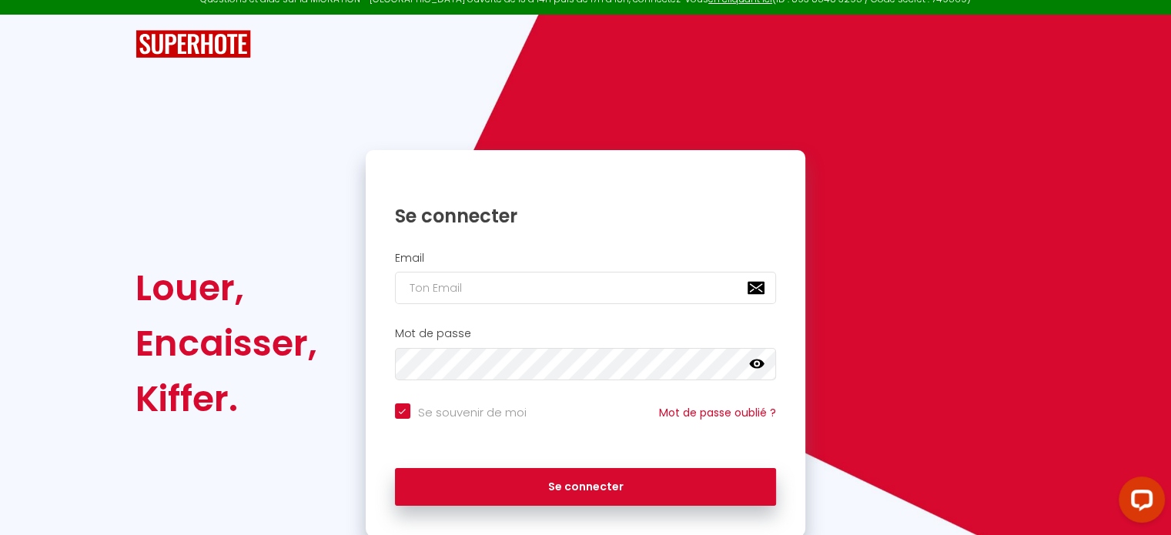
scroll to position [62, 0]
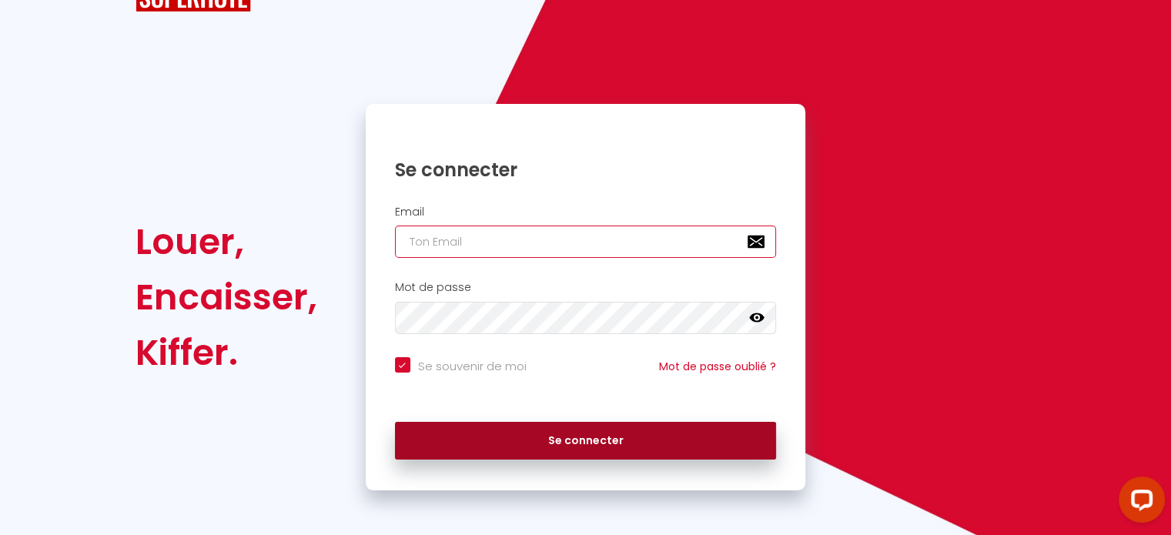
type input "[PERSON_NAME][EMAIL_ADDRESS][DOMAIN_NAME]"
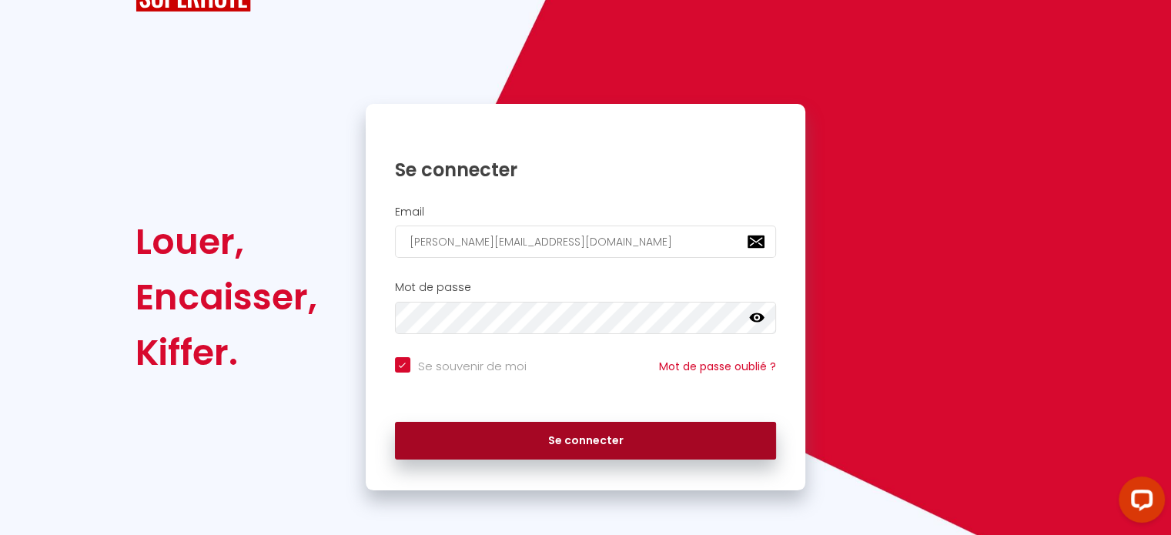
click at [625, 450] on button "Se connecter" at bounding box center [586, 441] width 382 height 39
checkbox input "true"
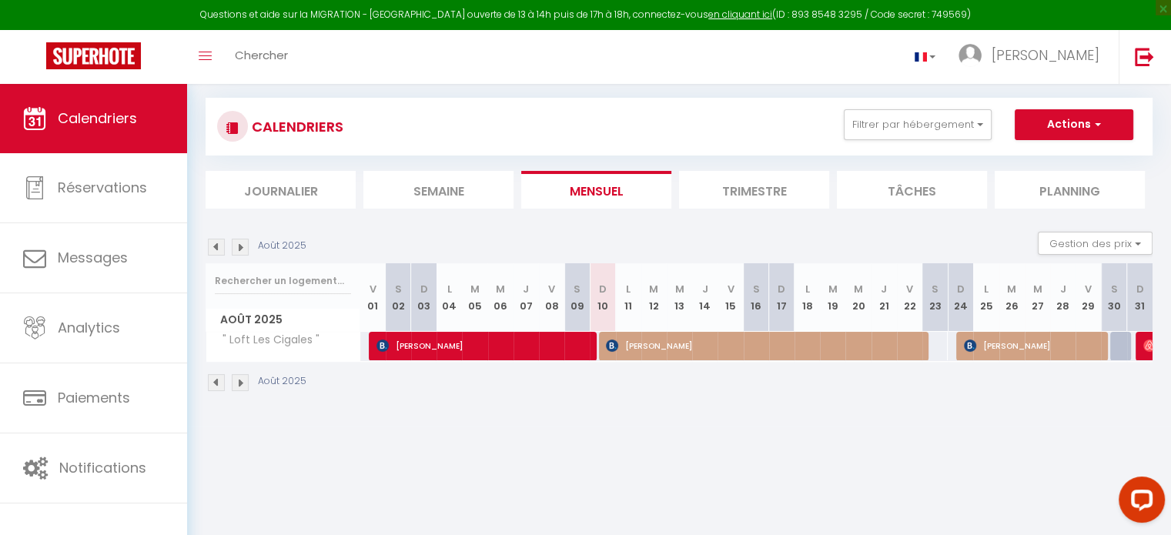
scroll to position [77, 0]
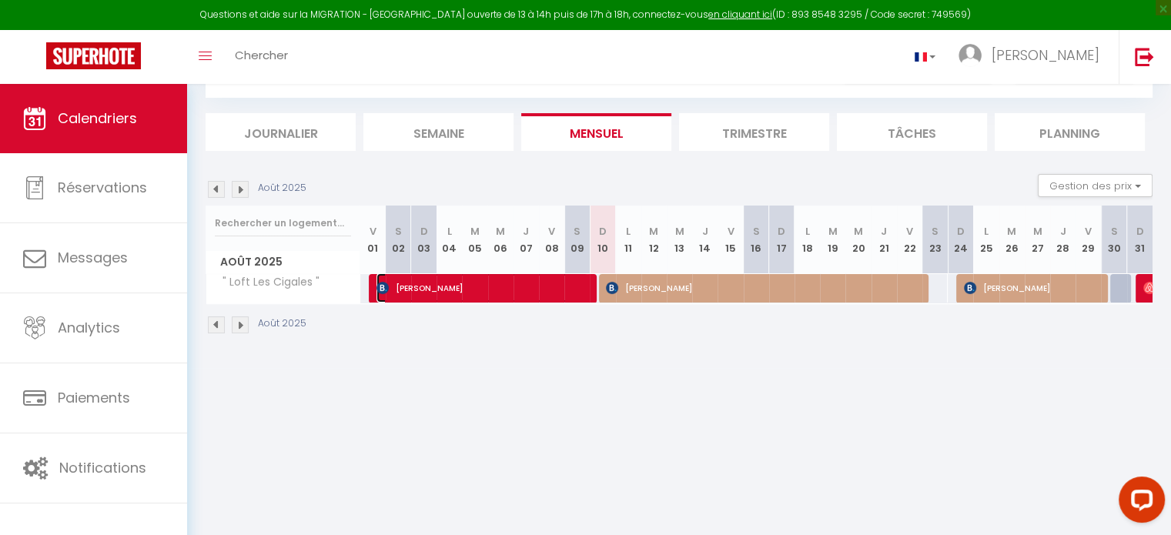
click at [497, 290] on span "[PERSON_NAME]" at bounding box center [483, 287] width 212 height 29
select select "OK"
select select "0"
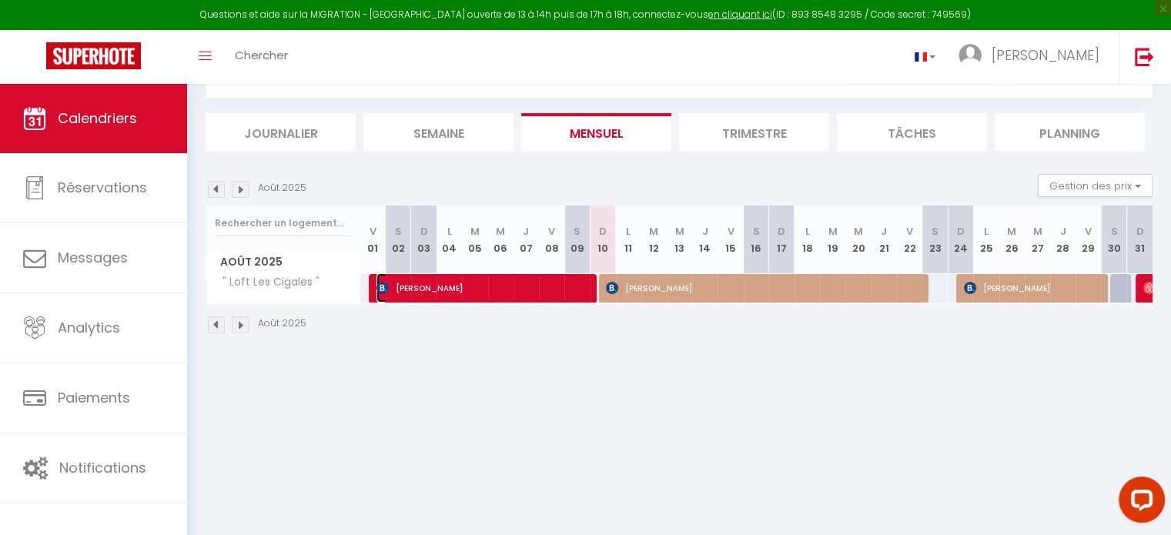
select select "1"
select select
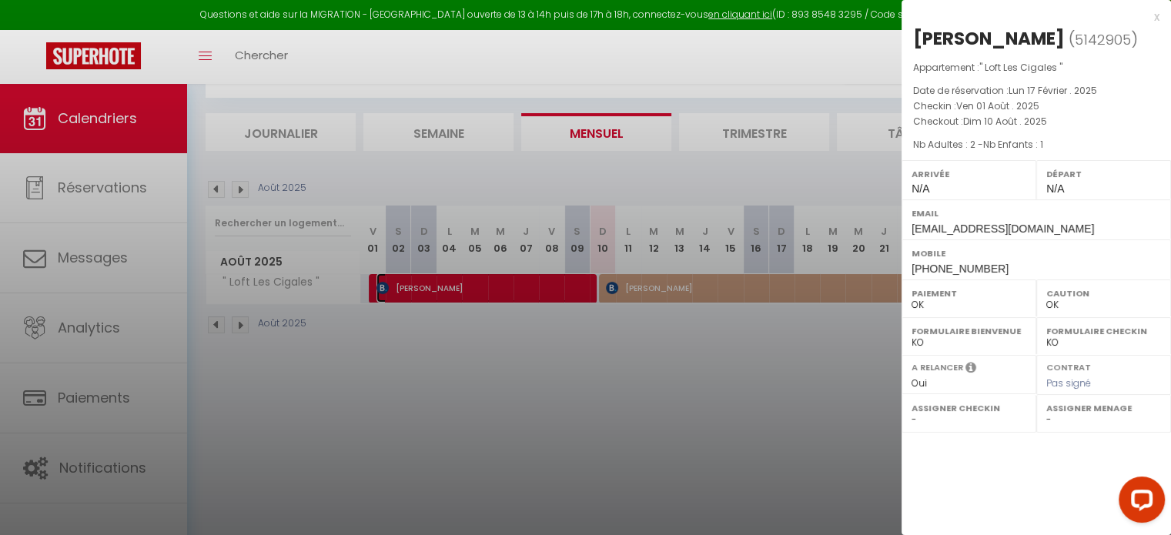
select select "36587"
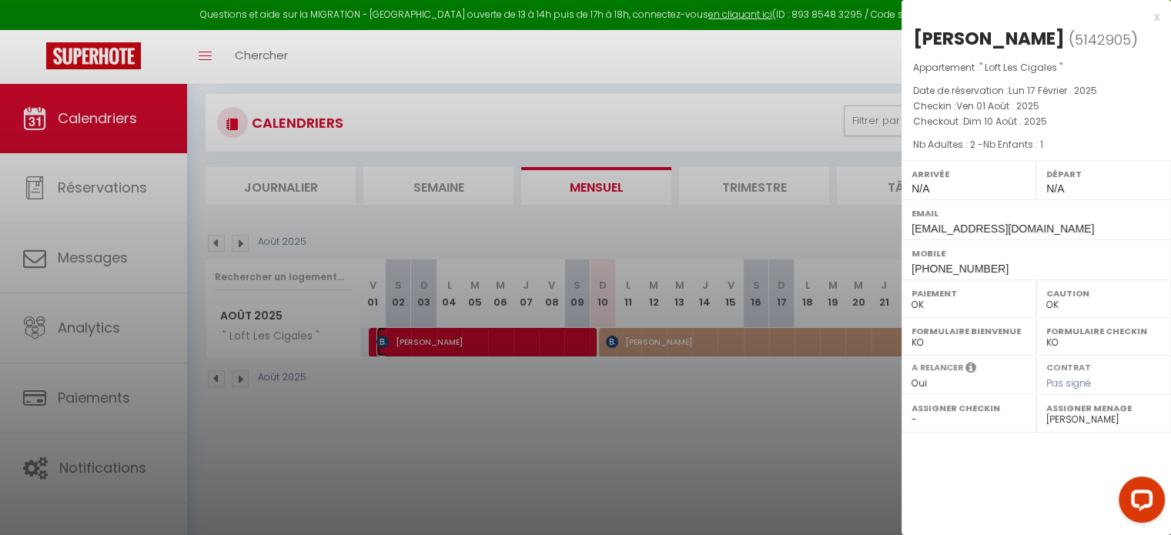
scroll to position [0, 0]
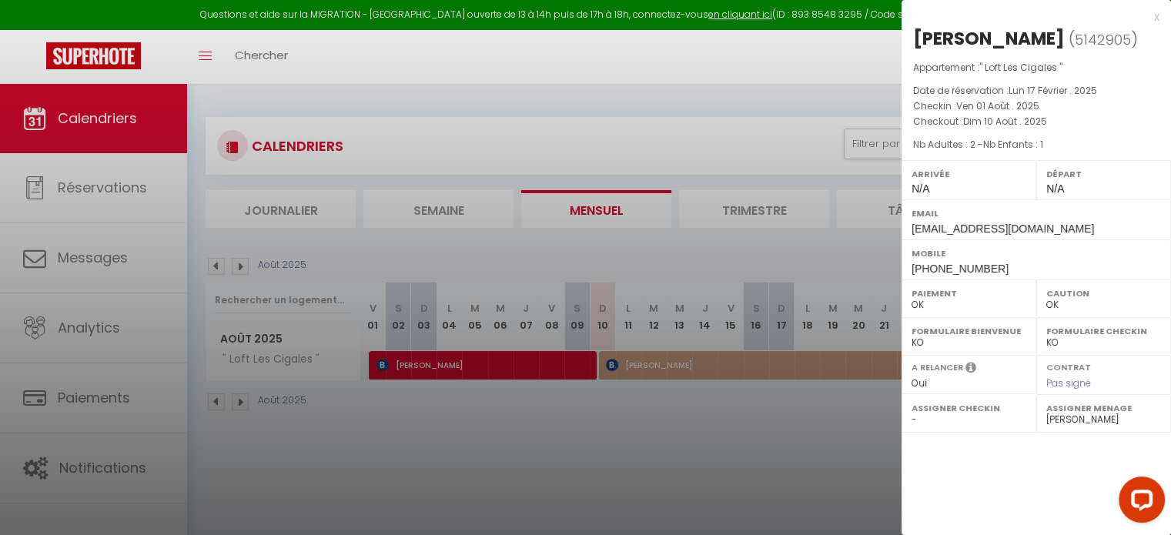
click at [665, 357] on div at bounding box center [585, 267] width 1171 height 535
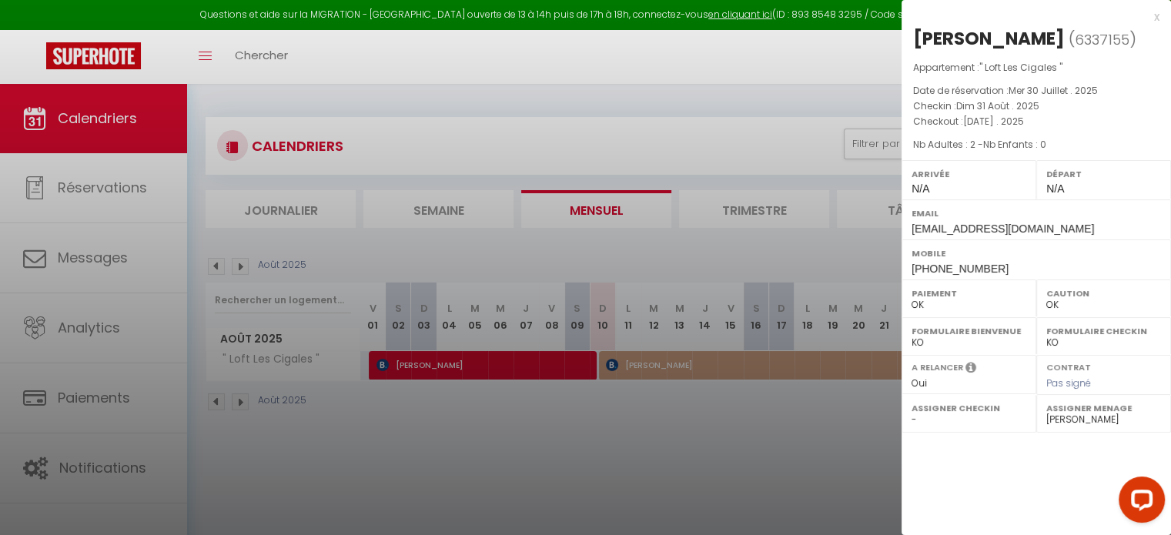
click at [822, 425] on div at bounding box center [585, 267] width 1171 height 535
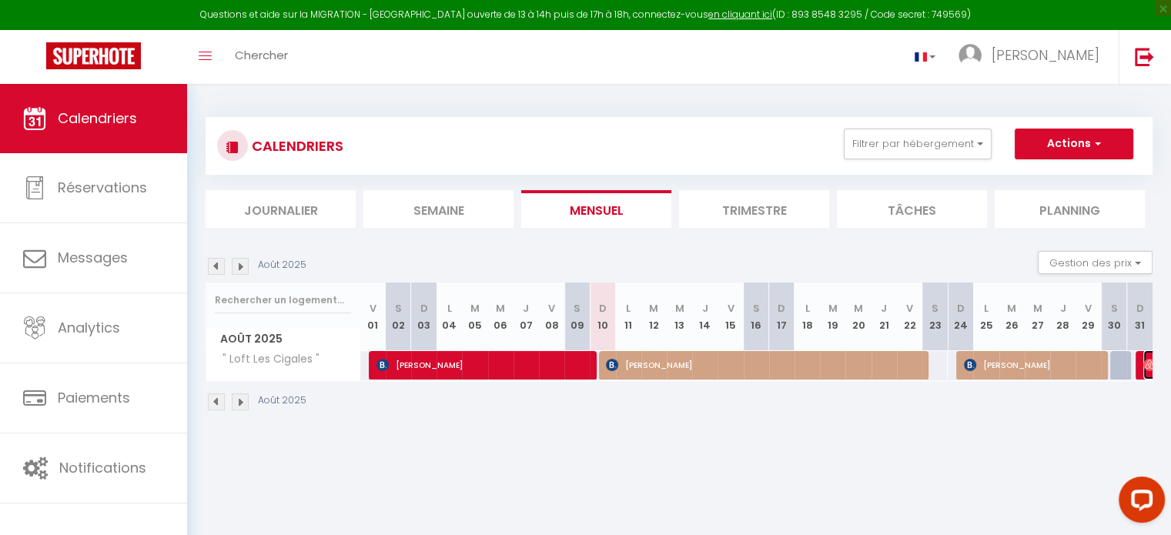
click at [1144, 367] on img at bounding box center [1150, 365] width 12 height 12
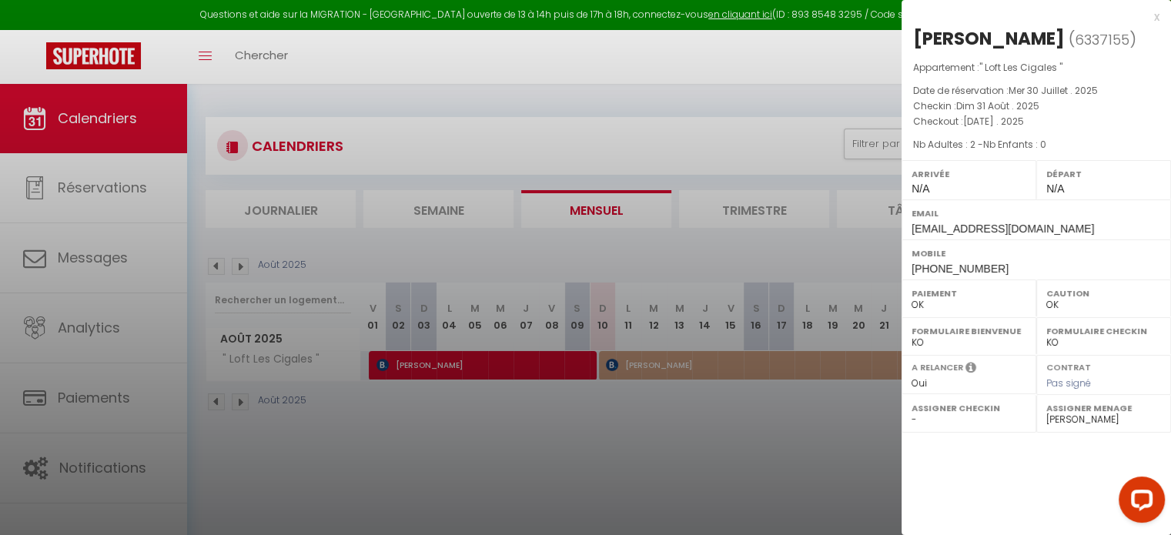
click at [802, 440] on div at bounding box center [585, 267] width 1171 height 535
